Goal: Understand process/instructions: Learn how to perform a task or action

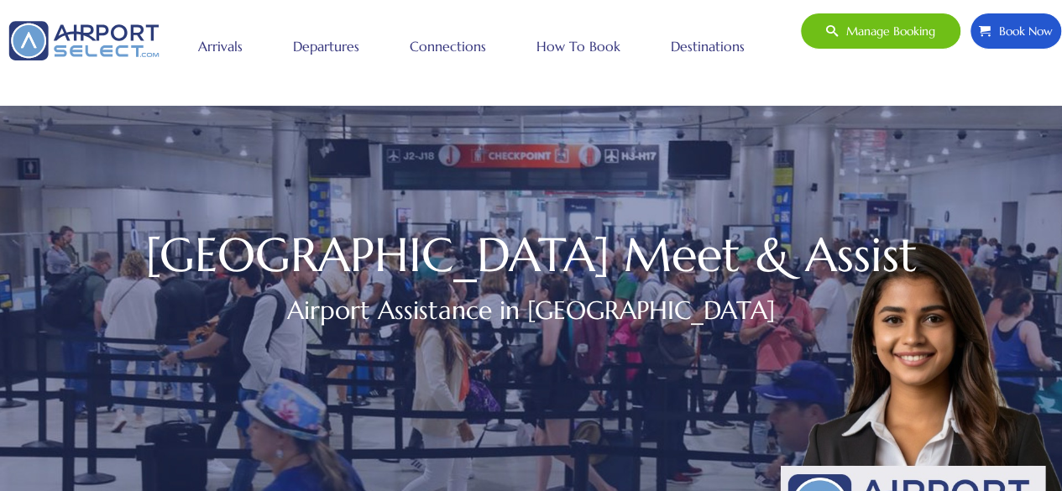
click at [442, 46] on link "Connections" at bounding box center [447, 46] width 85 height 42
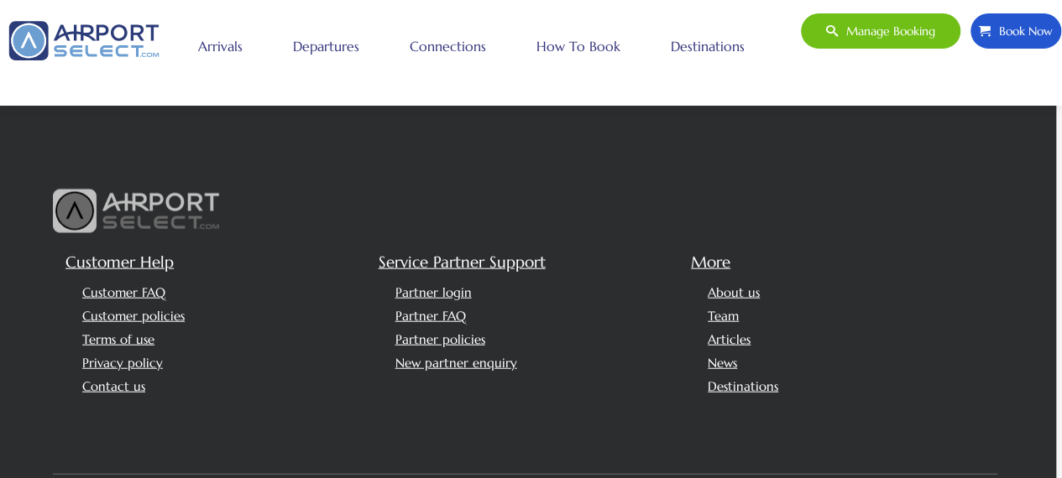
scroll to position [1924, 6]
click at [554, 46] on link "How to book" at bounding box center [578, 46] width 92 height 42
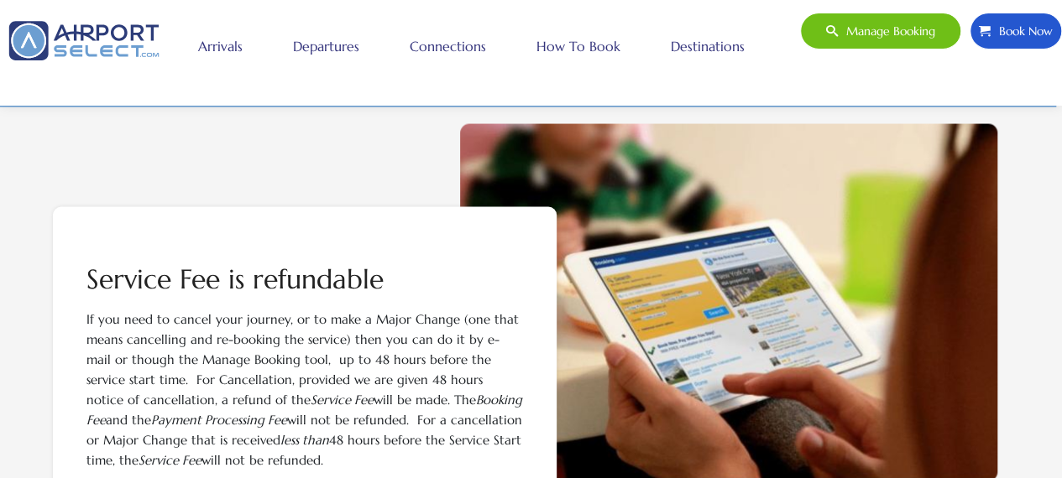
scroll to position [1675, 6]
